Goal: Contribute content: Contribute content

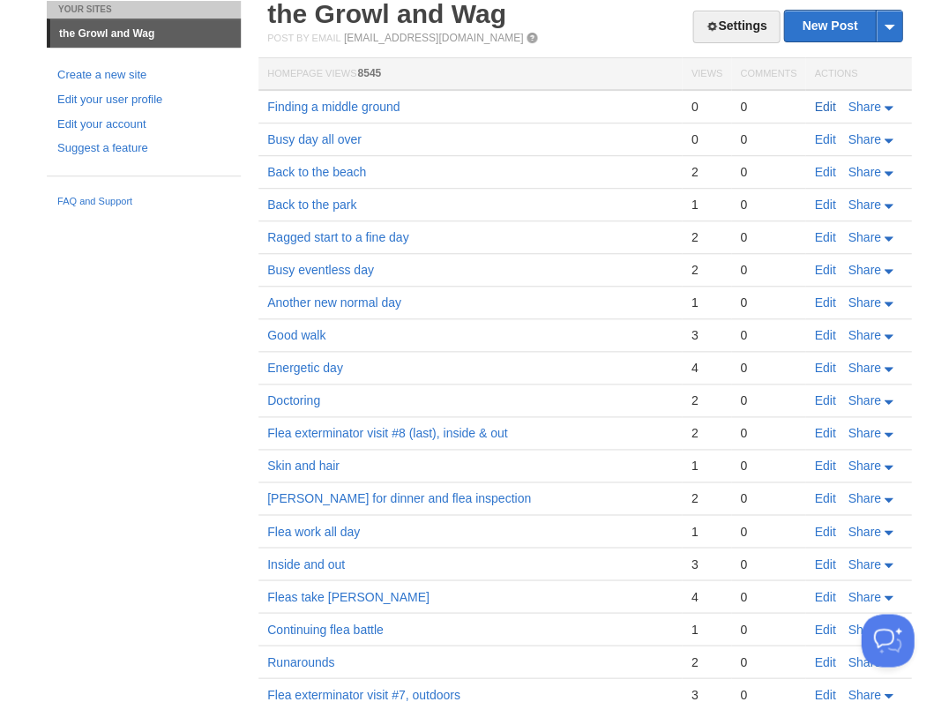
click at [832, 106] on link "Edit" at bounding box center [824, 107] width 21 height 14
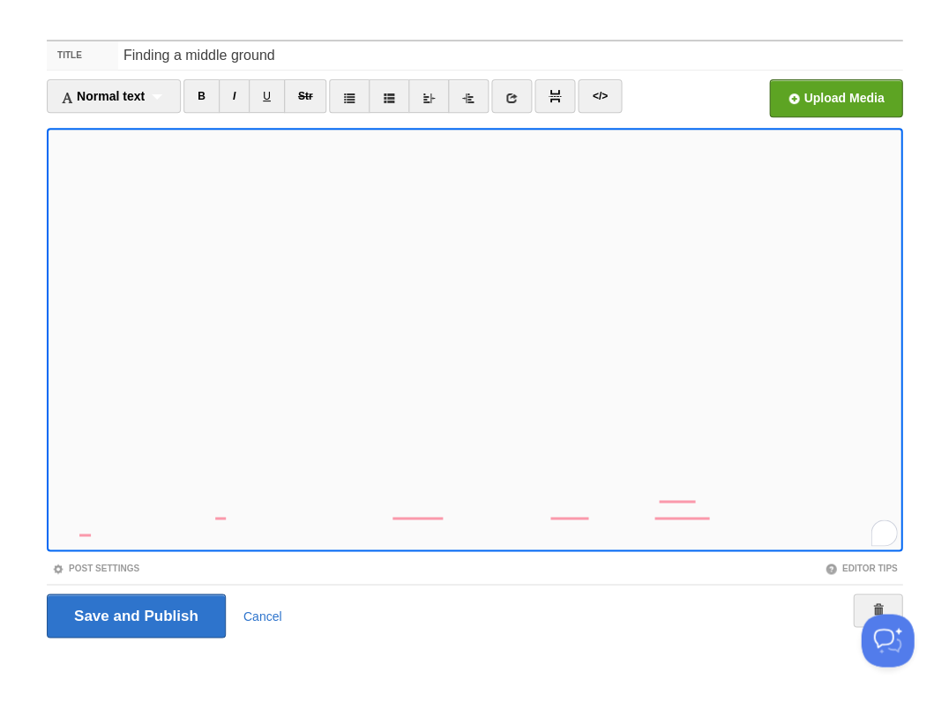
scroll to position [574, 0]
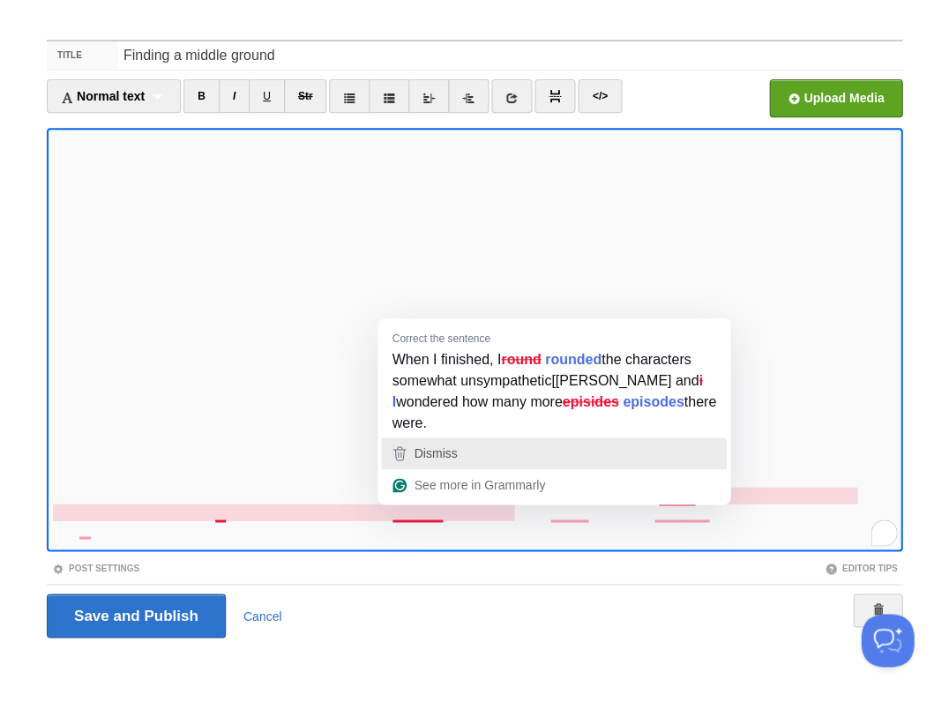
click at [540, 440] on div "Dismiss" at bounding box center [554, 453] width 330 height 26
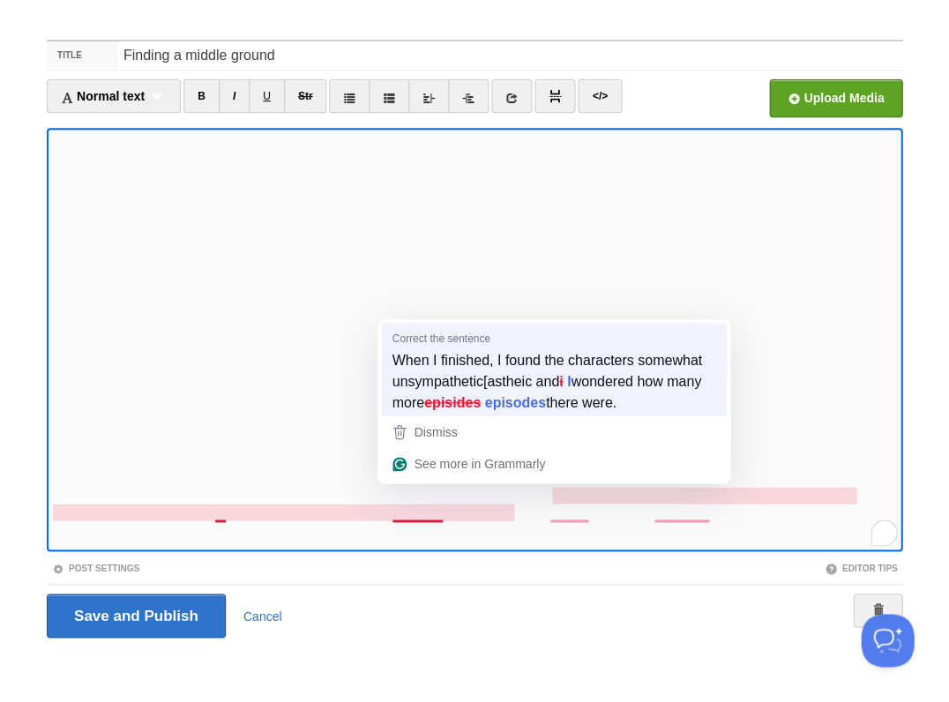
click at [528, 416] on div "When I finished, I found the characters somewhat unsympathetic[astheic and i I …" at bounding box center [554, 381] width 332 height 71
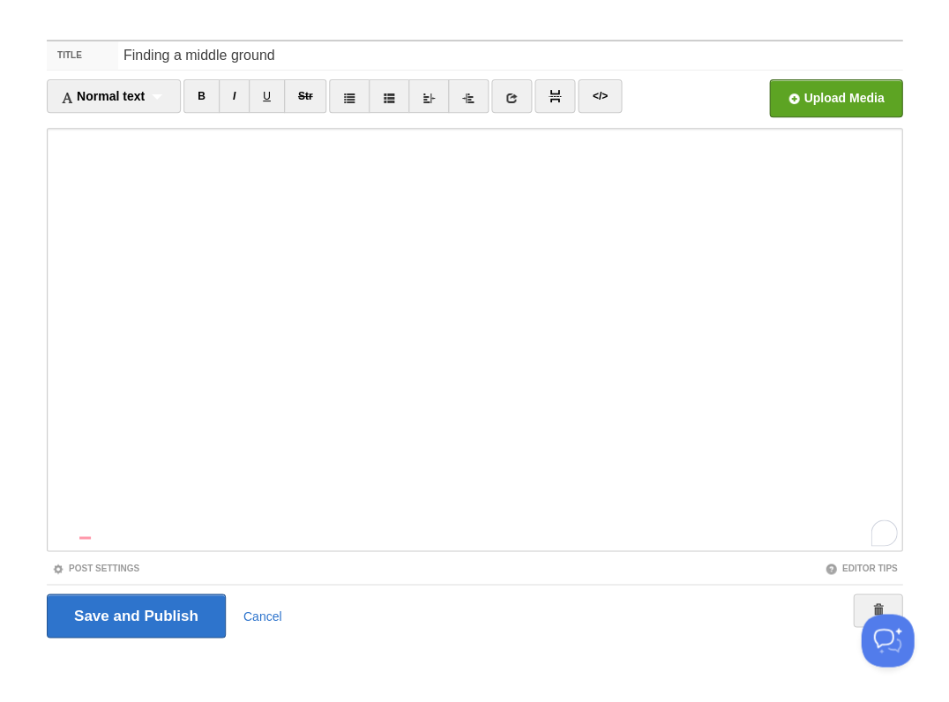
scroll to position [578, 0]
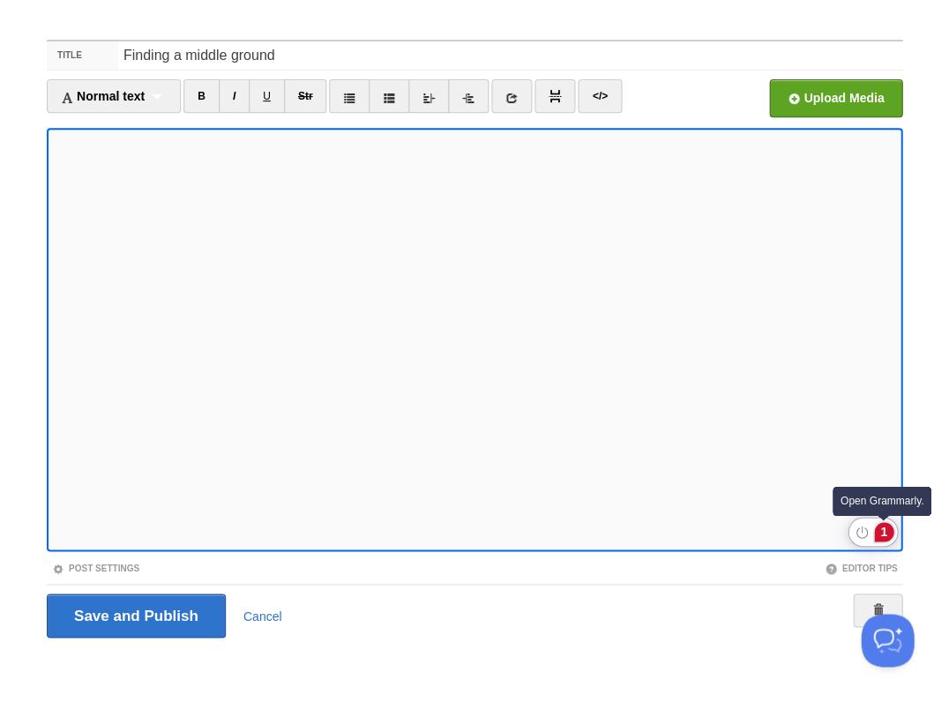
click at [882, 536] on div "1" at bounding box center [883, 531] width 19 height 19
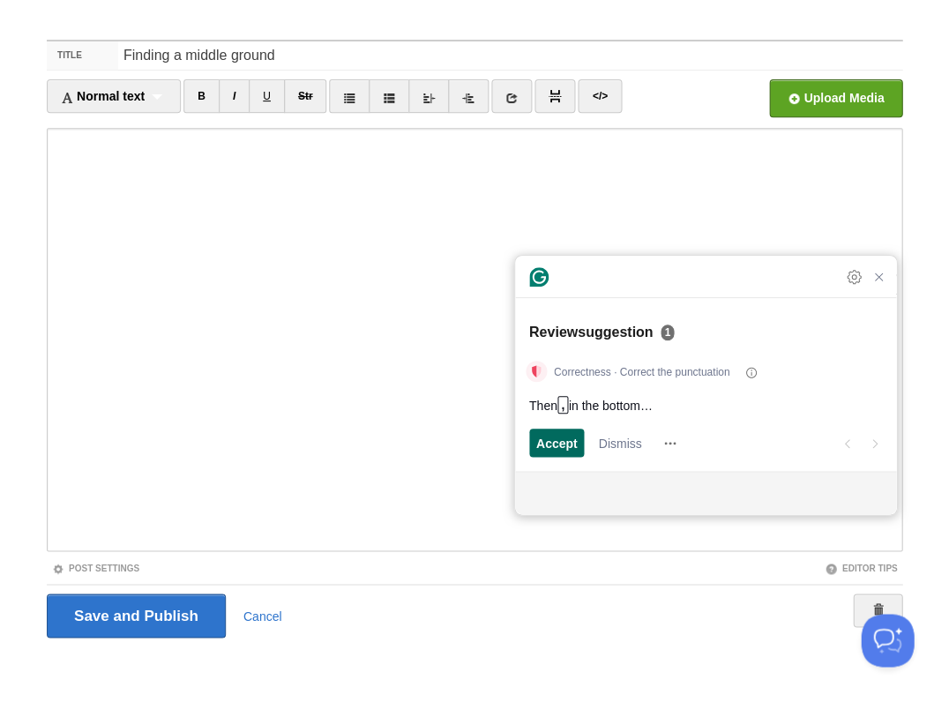
click at [561, 447] on span "Accept" at bounding box center [556, 443] width 41 height 19
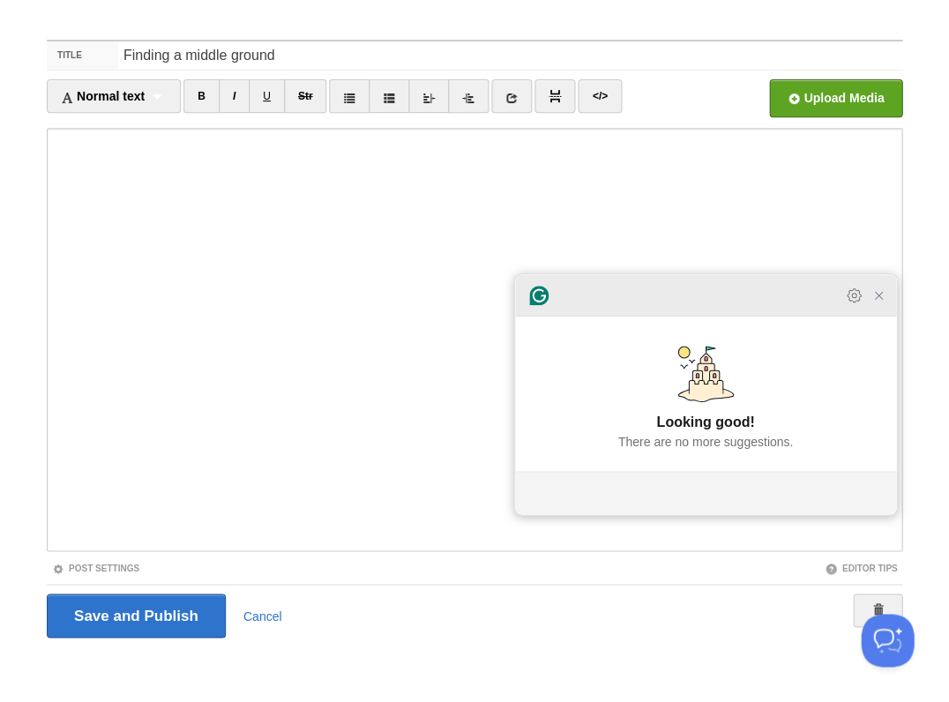
click at [874, 303] on icon "Close Grammarly Assistant" at bounding box center [879, 295] width 14 height 14
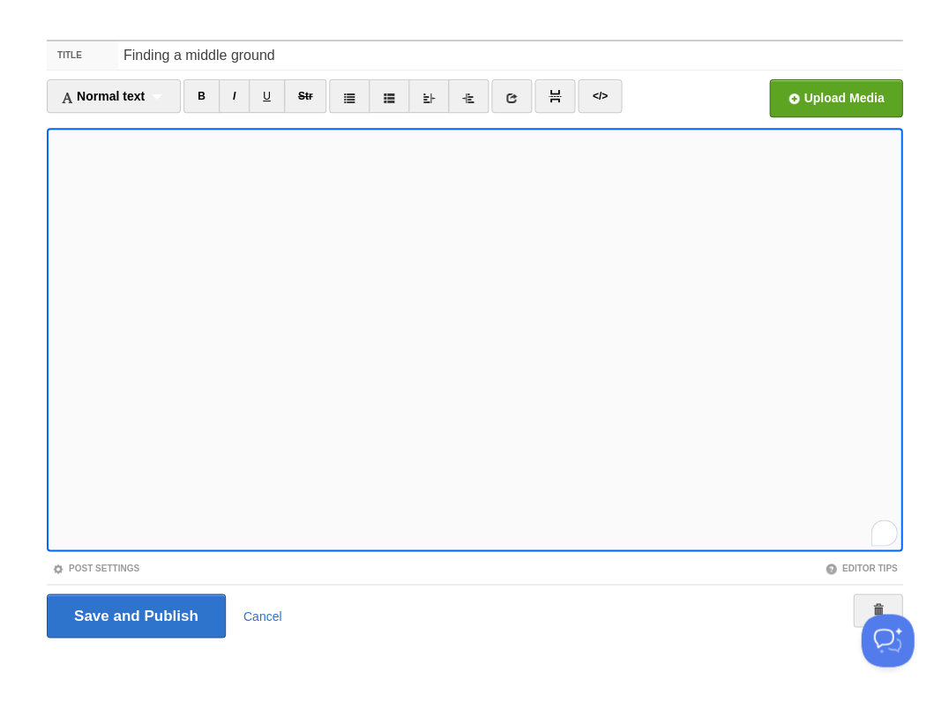
scroll to position [578, 0]
click at [134, 614] on input "Save and Publish" at bounding box center [136, 616] width 179 height 44
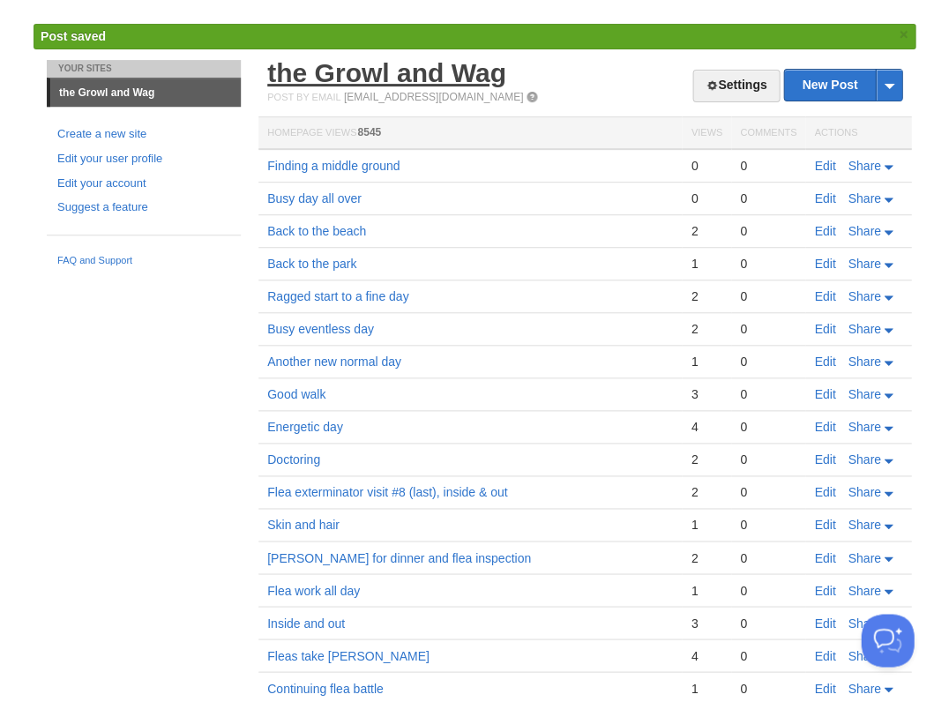
click at [381, 78] on link "the Growl and Wag" at bounding box center [386, 72] width 239 height 29
